Goal: Task Accomplishment & Management: Use online tool/utility

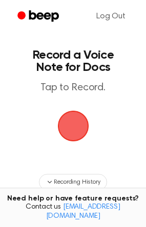
click at [63, 127] on span "button" at bounding box center [73, 127] width 48 height 48
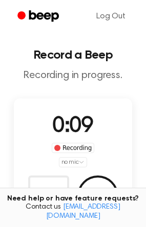
scroll to position [42, 0]
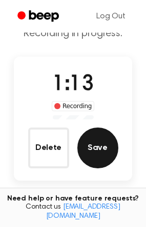
click at [100, 138] on button "Save" at bounding box center [97, 148] width 41 height 41
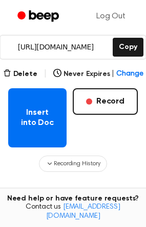
scroll to position [159, 0]
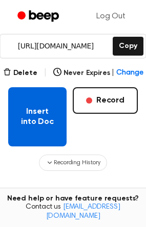
click at [50, 119] on button "Insert into Doc" at bounding box center [37, 116] width 58 height 59
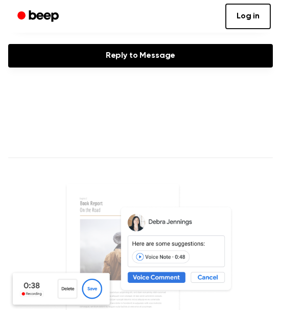
scroll to position [298, 0]
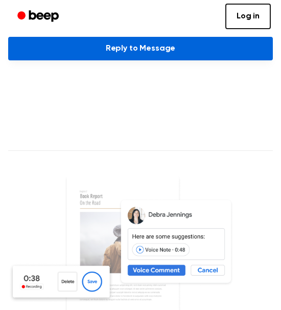
click at [227, 49] on link "Reply to Message" at bounding box center [140, 49] width 265 height 24
